Goal: Check status: Check status

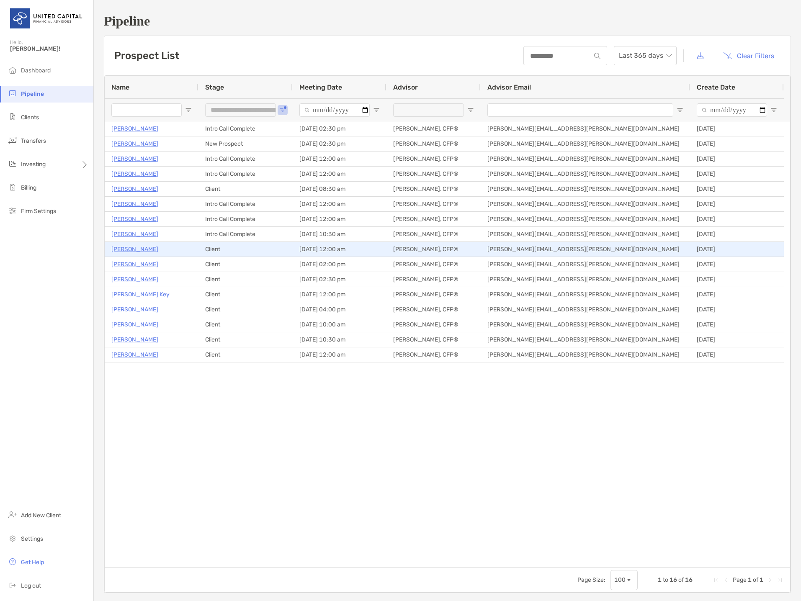
click at [141, 249] on p "[PERSON_NAME]" at bounding box center [134, 249] width 47 height 10
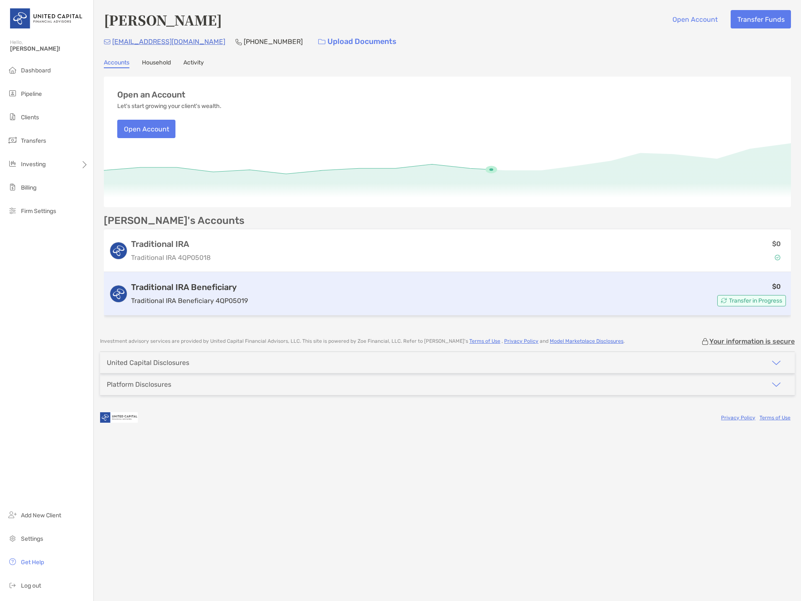
click at [730, 302] on span "Transfer in Progress" at bounding box center [755, 301] width 53 height 5
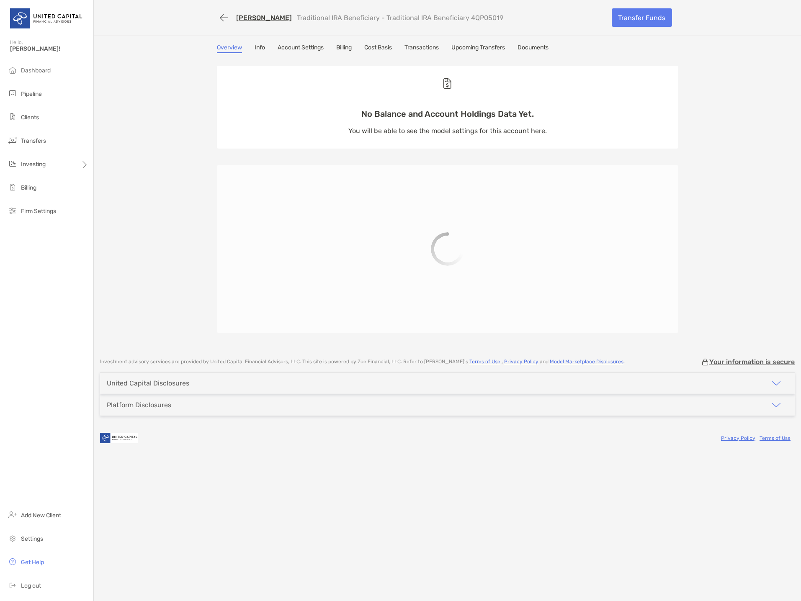
click at [470, 48] on link "Upcoming Transfers" at bounding box center [478, 48] width 54 height 9
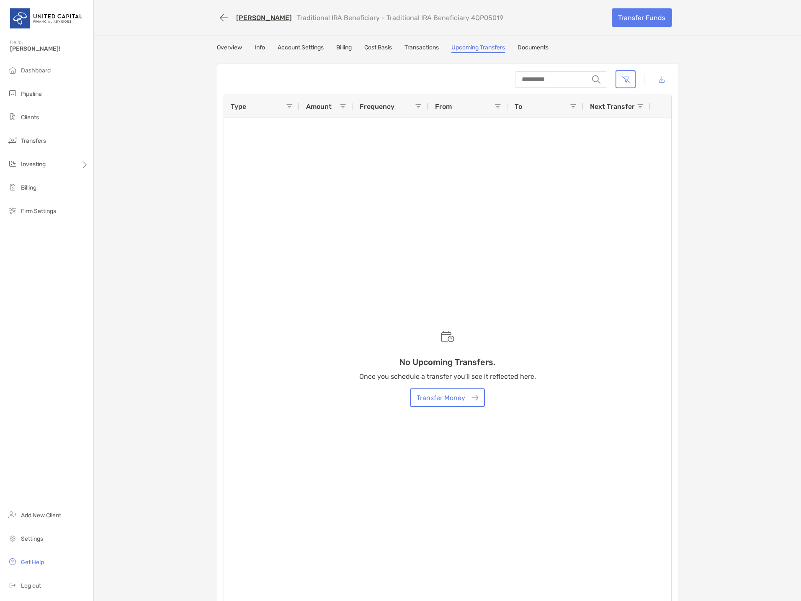
click at [229, 47] on link "Overview" at bounding box center [229, 48] width 25 height 9
